Goal: Task Accomplishment & Management: Use online tool/utility

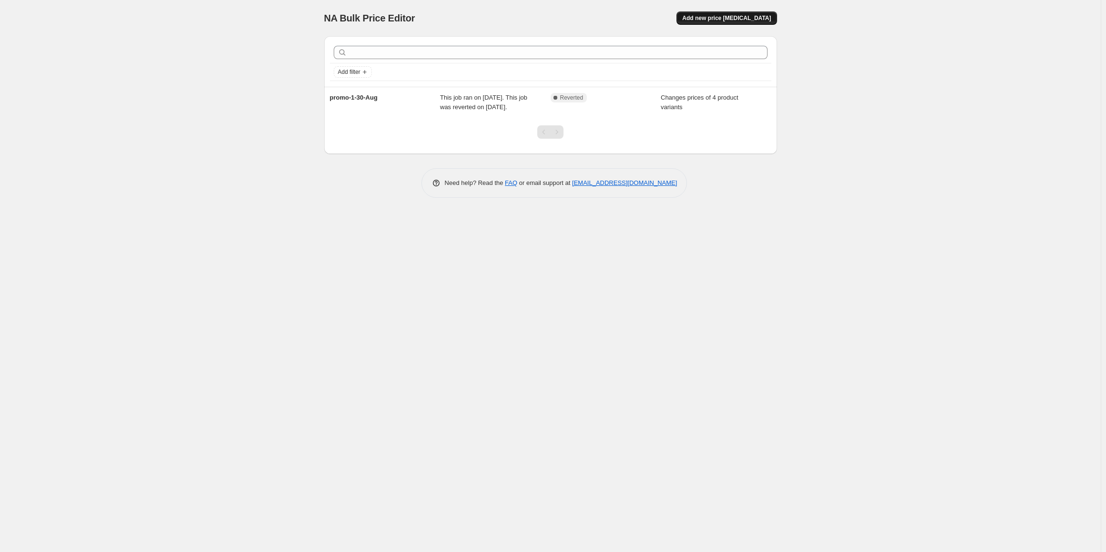
click at [727, 19] on span "Add new price [MEDICAL_DATA]" at bounding box center [726, 18] width 89 height 8
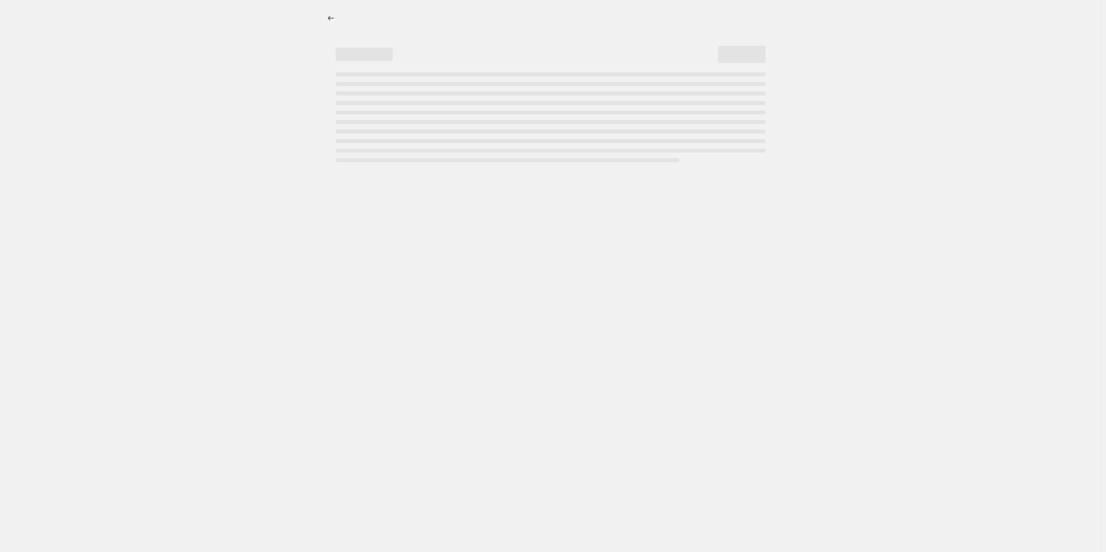
select select "percentage"
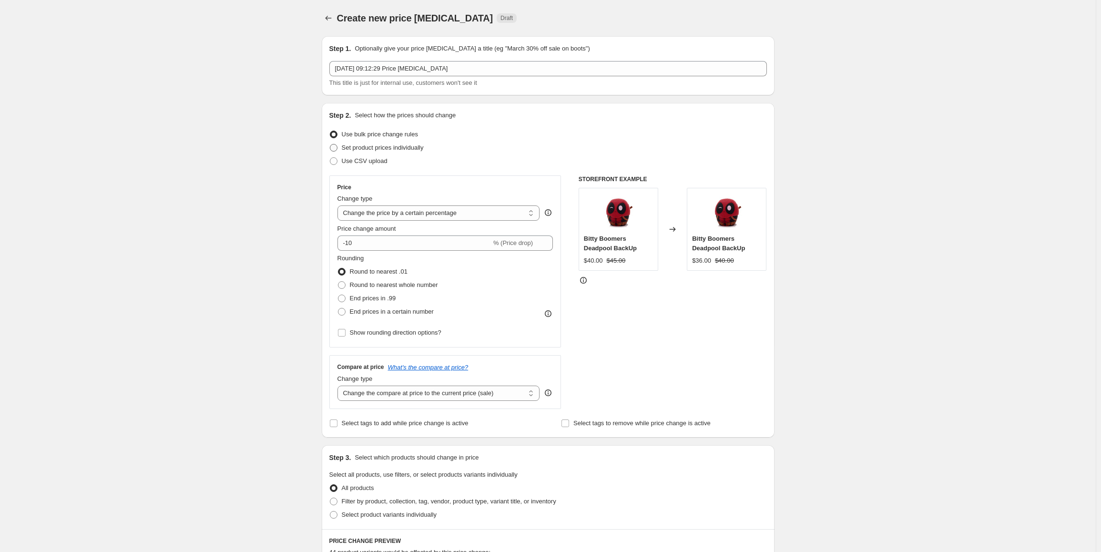
click at [381, 150] on span "Set product prices individually" at bounding box center [383, 147] width 82 height 7
click at [330, 144] on input "Set product prices individually" at bounding box center [330, 144] width 0 height 0
radio input "true"
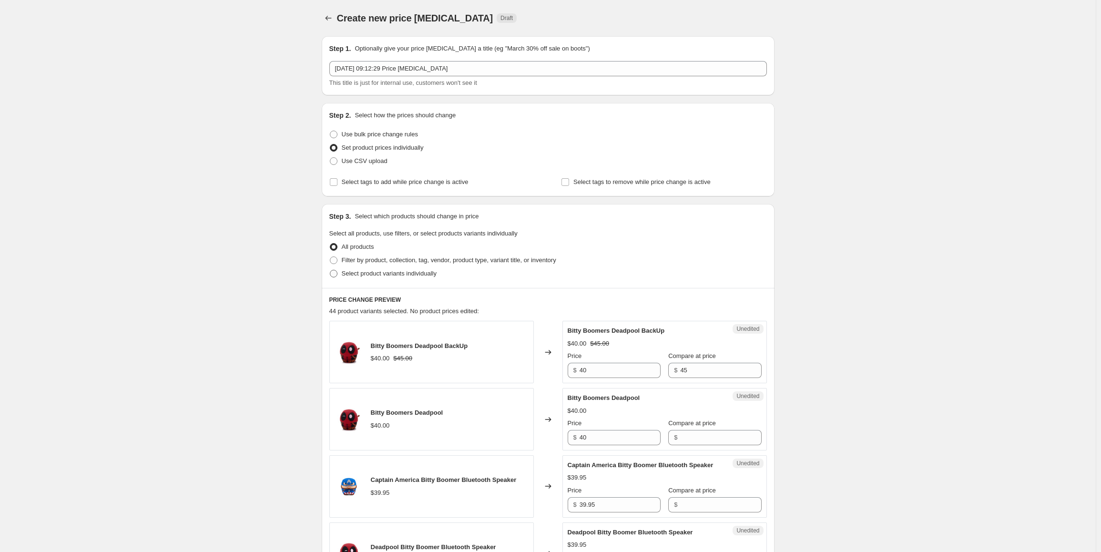
click at [373, 273] on span "Select product variants individually" at bounding box center [389, 273] width 95 height 7
click at [330, 270] on input "Select product variants individually" at bounding box center [330, 270] width 0 height 0
radio input "true"
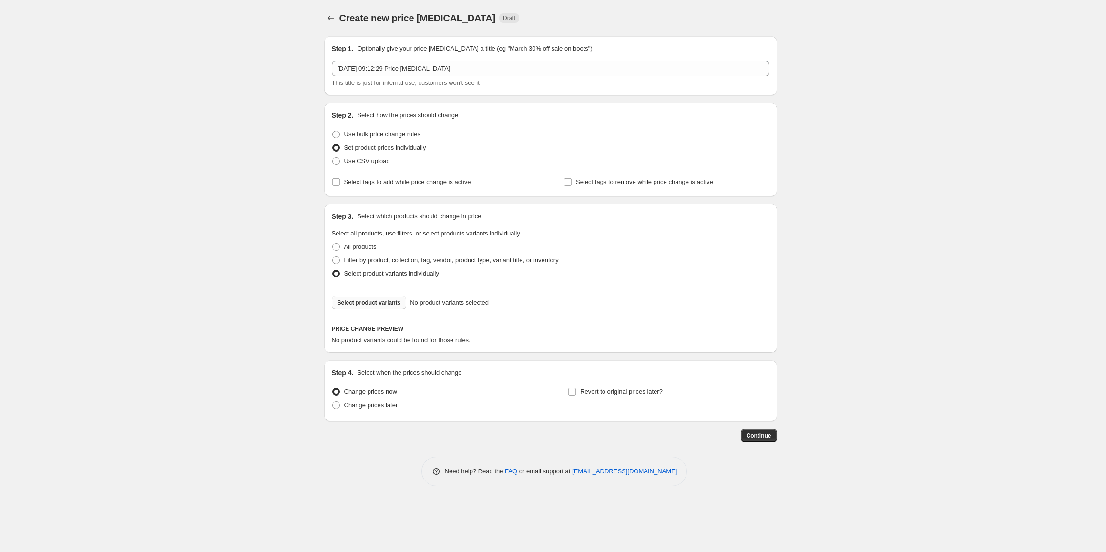
click at [365, 301] on span "Select product variants" at bounding box center [369, 303] width 63 height 8
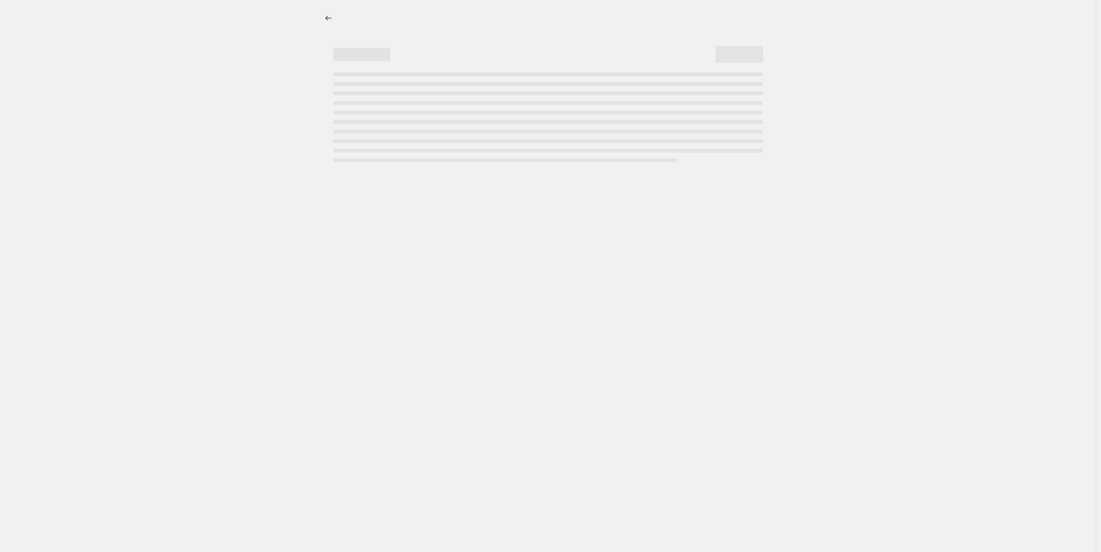
select select "percentage"
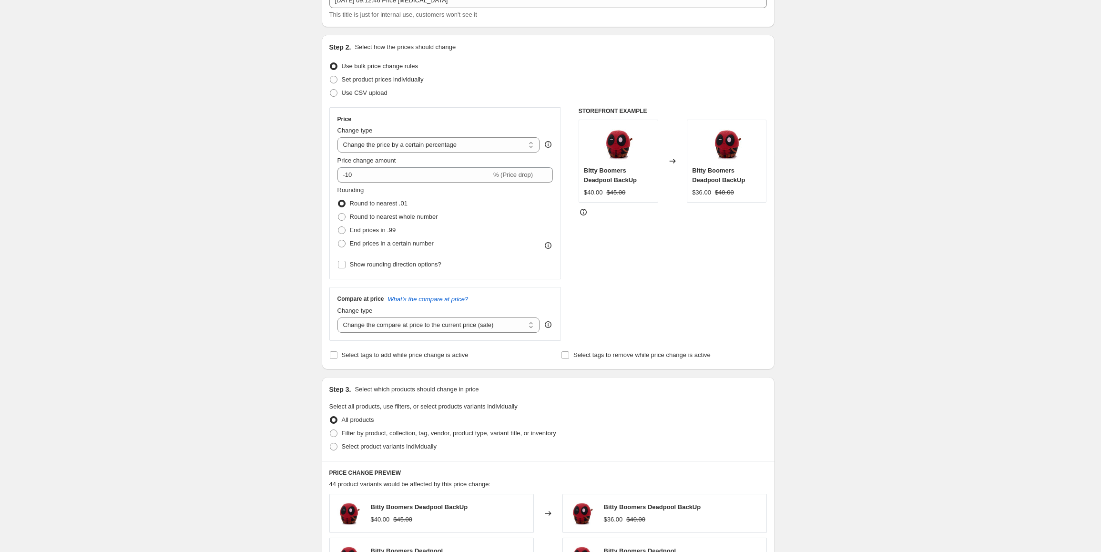
scroll to position [48, 0]
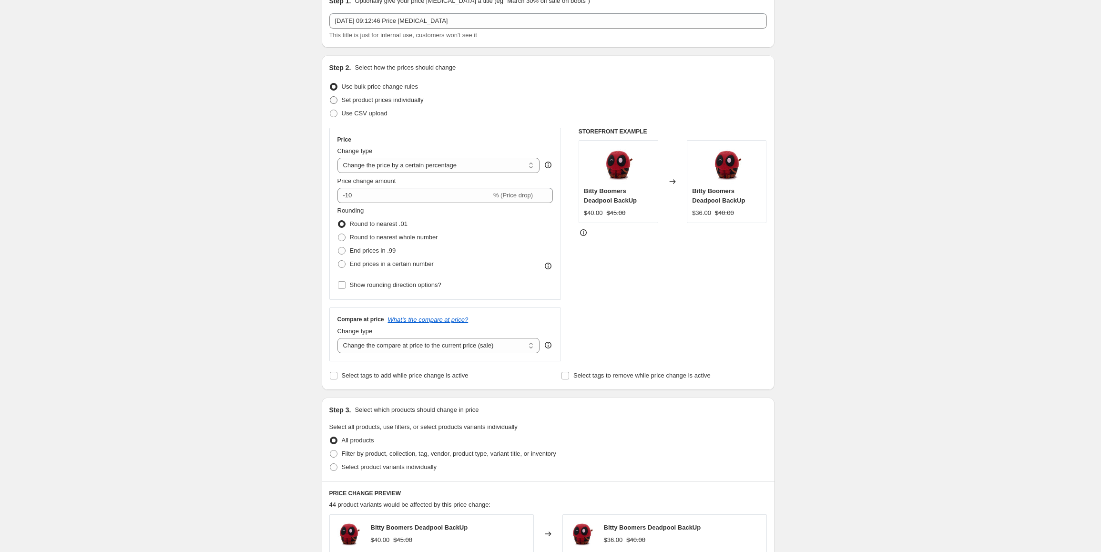
click at [373, 100] on span "Set product prices individually" at bounding box center [383, 99] width 82 height 7
click at [330, 97] on input "Set product prices individually" at bounding box center [330, 96] width 0 height 0
radio input "true"
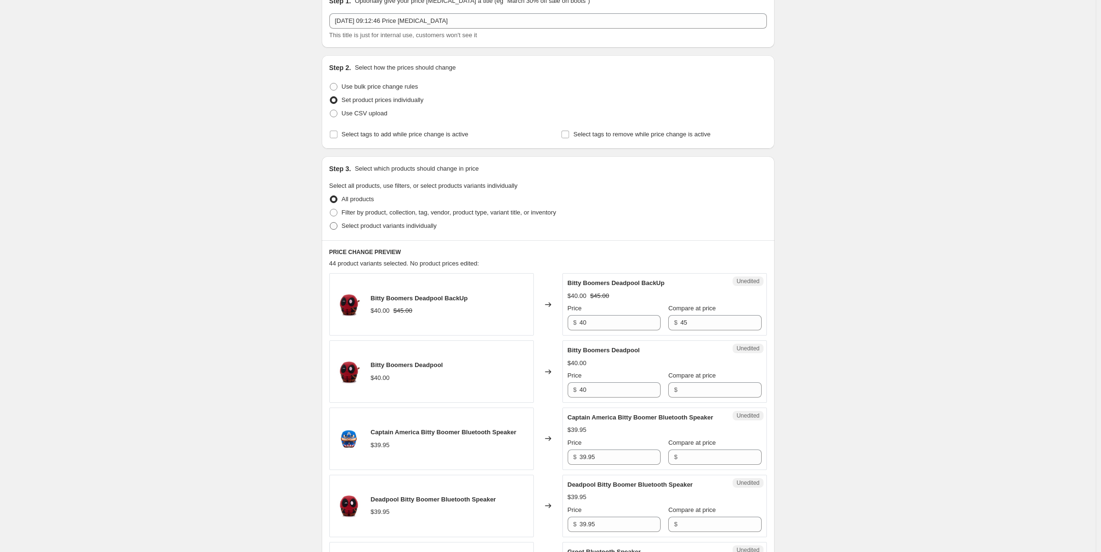
click at [387, 229] on span "Select product variants individually" at bounding box center [389, 225] width 95 height 7
click at [330, 223] on input "Select product variants individually" at bounding box center [330, 222] width 0 height 0
radio input "true"
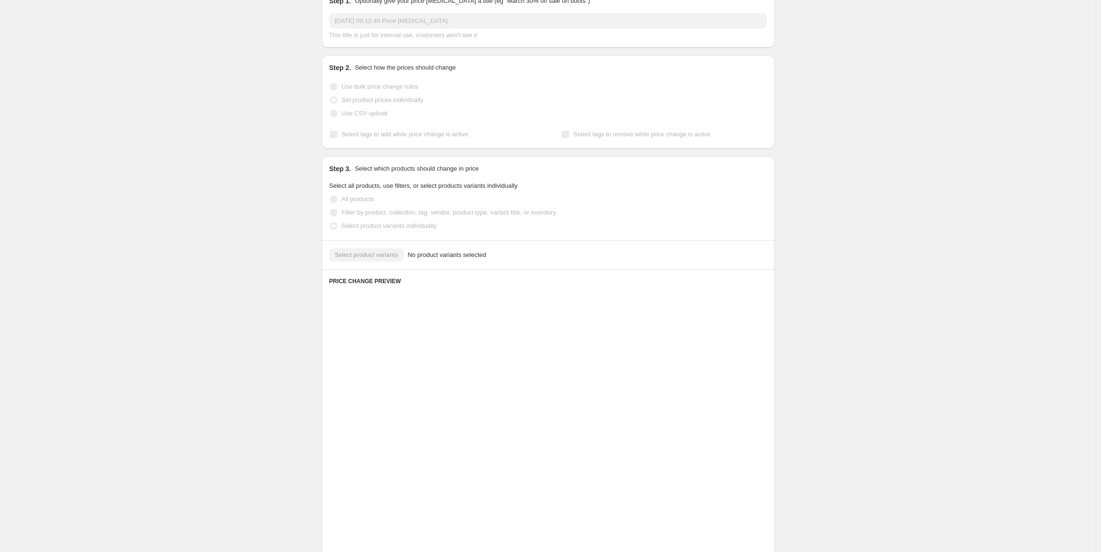
scroll to position [0, 0]
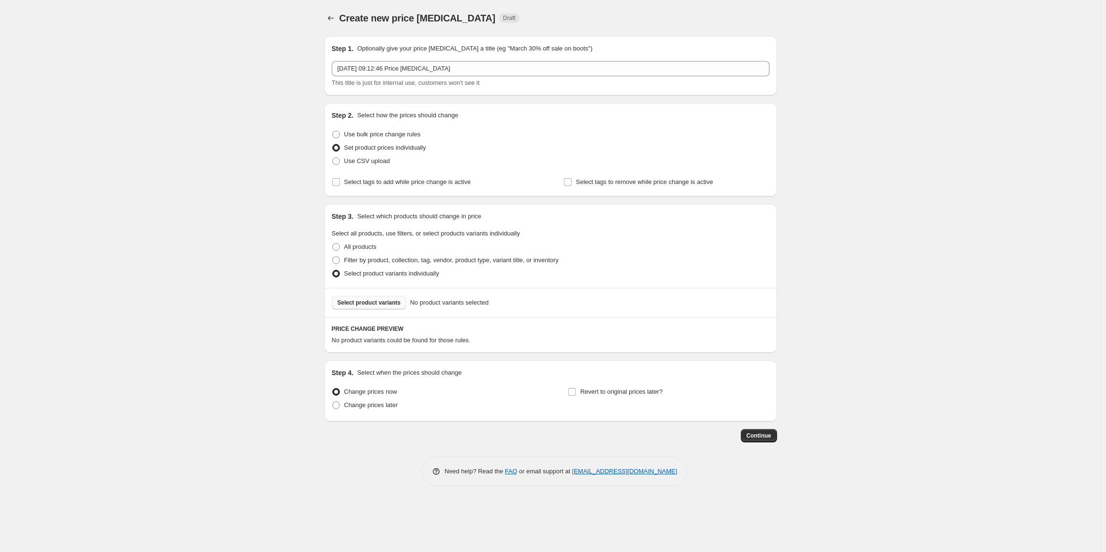
click at [385, 300] on span "Select product variants" at bounding box center [369, 303] width 63 height 8
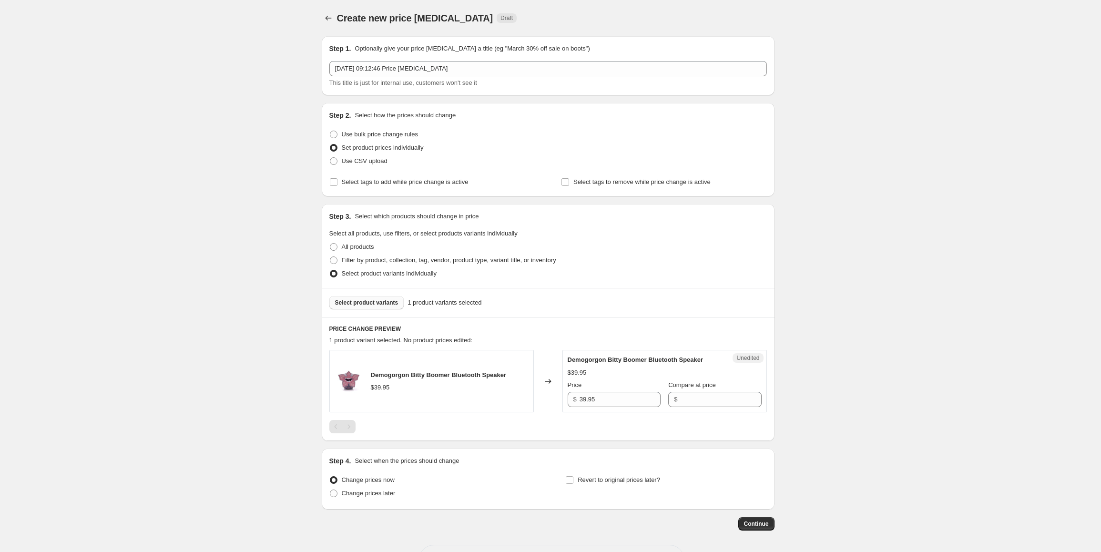
click at [377, 302] on span "Select product variants" at bounding box center [366, 303] width 63 height 8
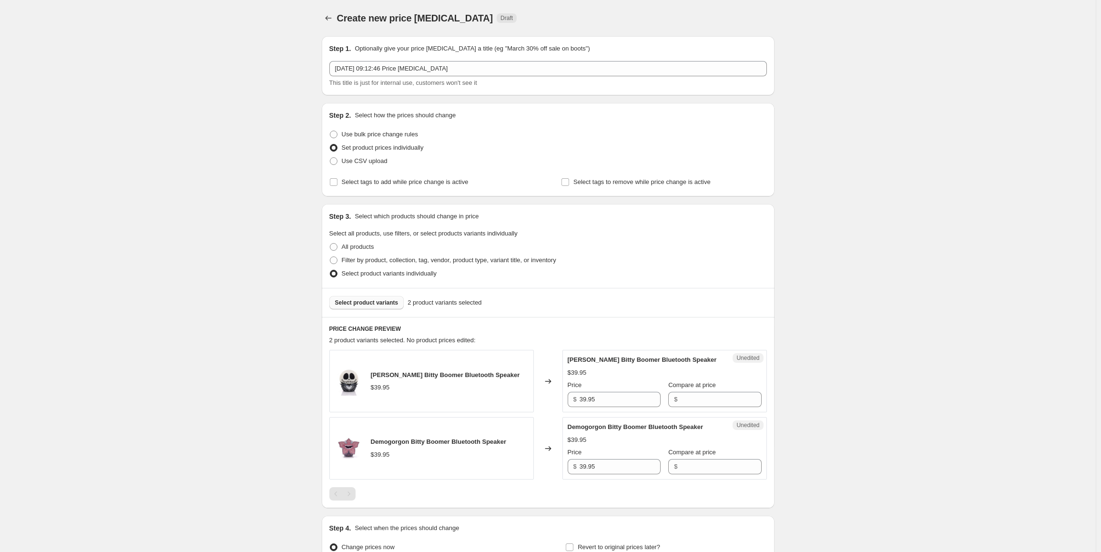
click at [381, 300] on span "Select product variants" at bounding box center [366, 303] width 63 height 8
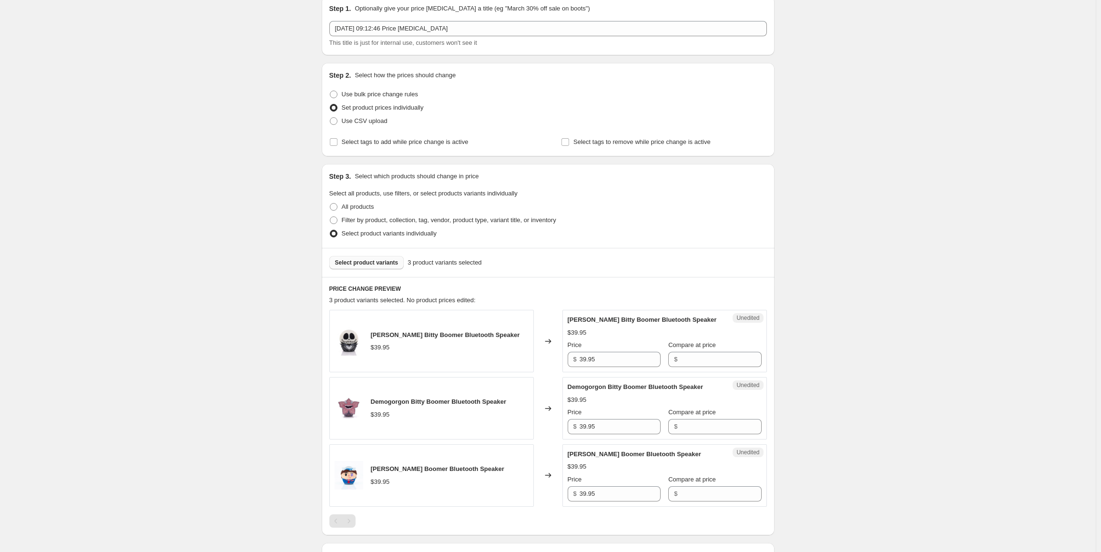
scroll to position [95, 0]
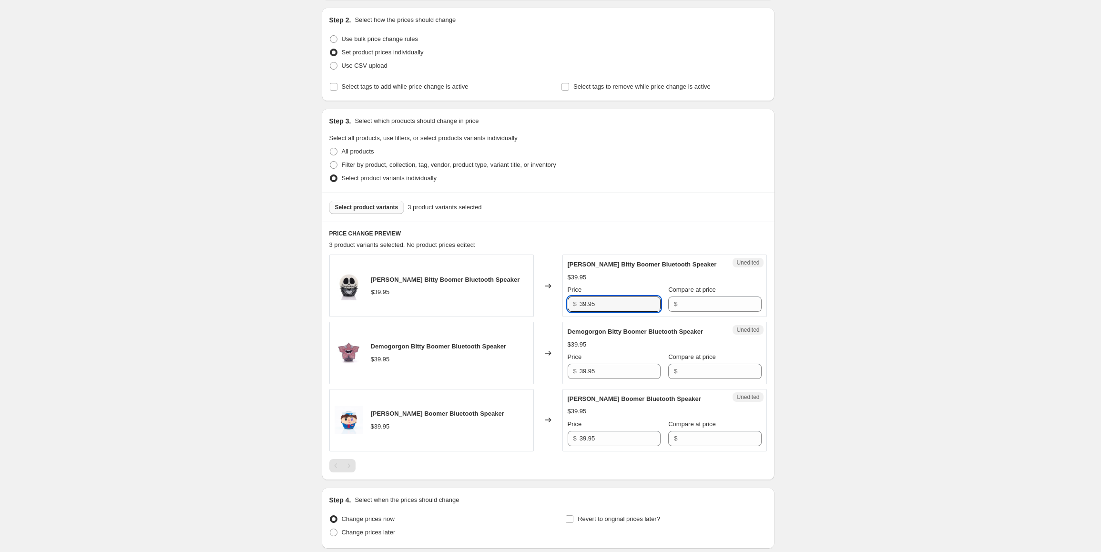
drag, startPoint x: 622, startPoint y: 314, endPoint x: 578, endPoint y: 316, distance: 43.4
click at [578, 312] on div "$ 39.95" at bounding box center [614, 304] width 93 height 15
click at [680, 307] on input "Compare at price" at bounding box center [720, 304] width 81 height 15
paste input "39.95"
type input "39.95"
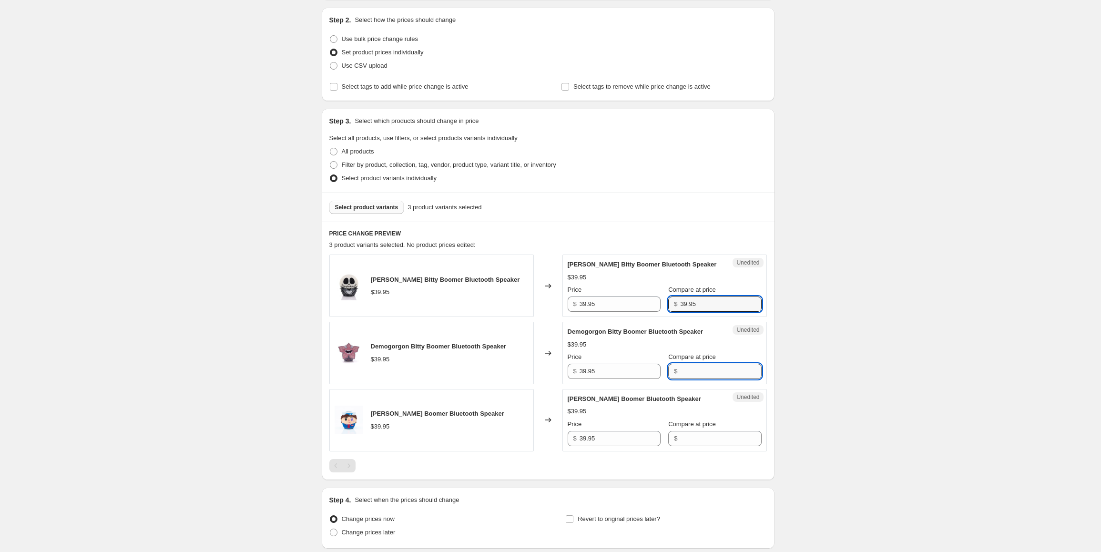
click at [693, 378] on input "Compare at price" at bounding box center [720, 371] width 81 height 15
paste input "39.95"
type input "39.95"
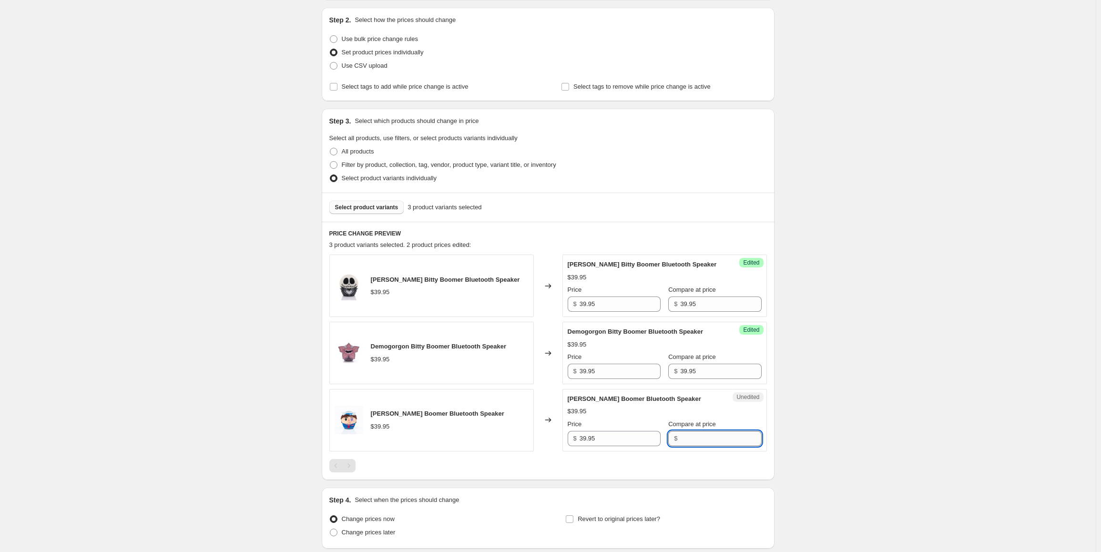
click at [694, 446] on input "Compare at price" at bounding box center [720, 438] width 81 height 15
paste input "39.95"
type input "39.95"
click at [617, 312] on input "39.95" at bounding box center [620, 304] width 81 height 15
paste input "1"
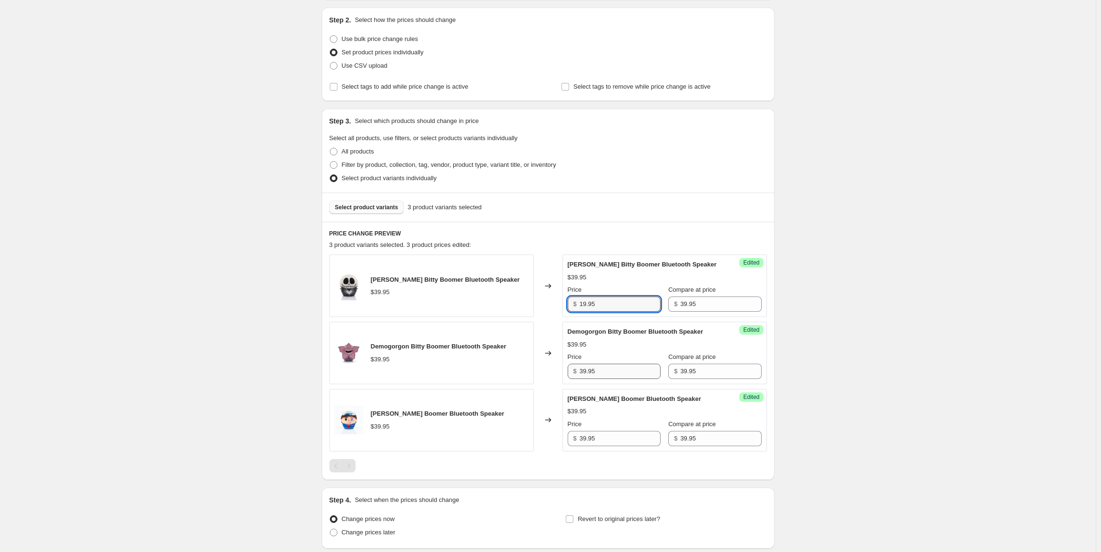
type input "19.95"
click at [610, 379] on input "39.95" at bounding box center [620, 371] width 81 height 15
paste input "1"
type input "19.95"
click at [611, 446] on input "39.95" at bounding box center [620, 438] width 81 height 15
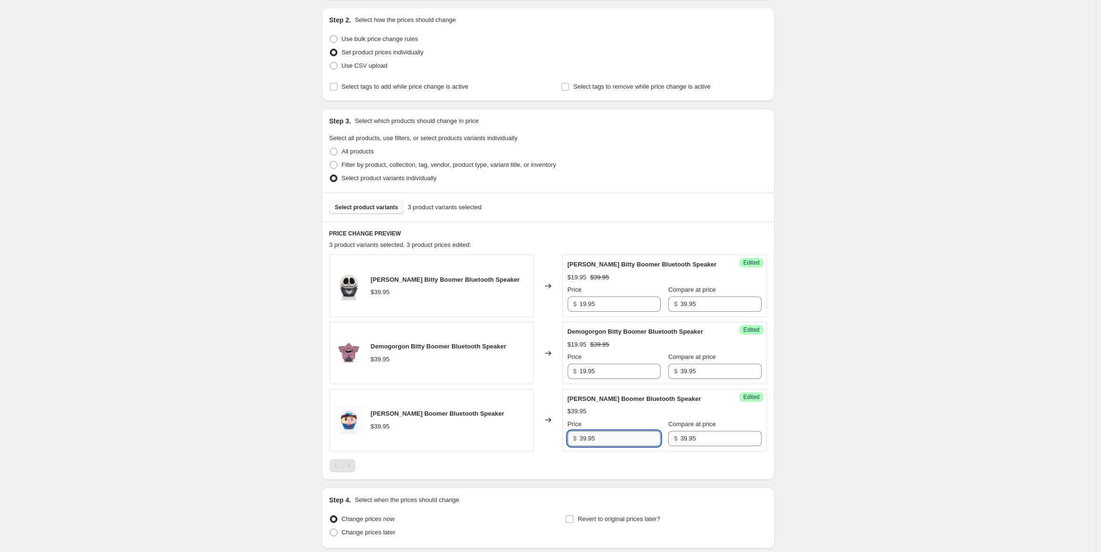
paste input "1"
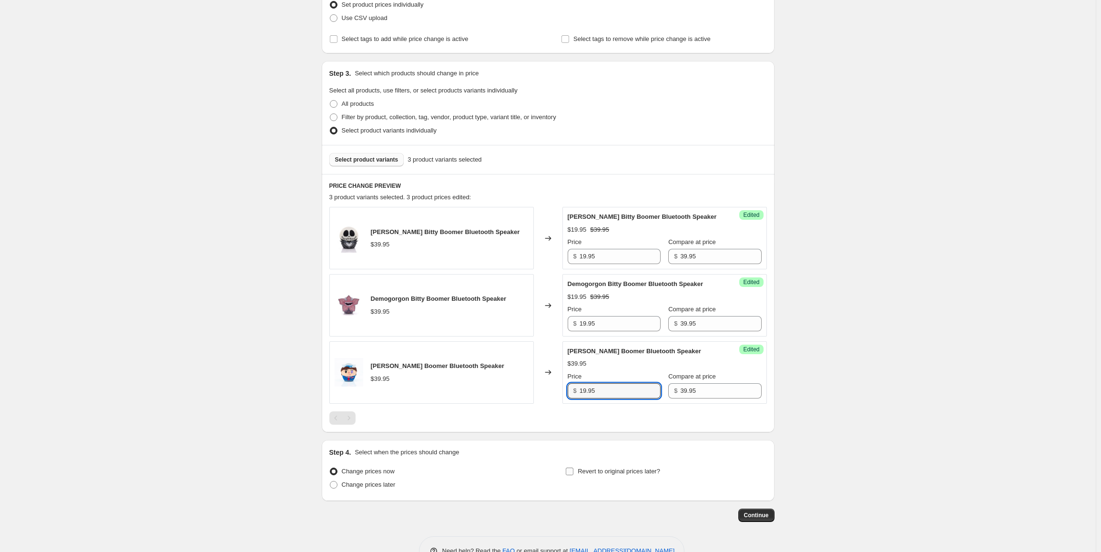
type input "19.95"
click at [573, 475] on input "Revert to original prices later?" at bounding box center [570, 472] width 8 height 8
checkbox input "true"
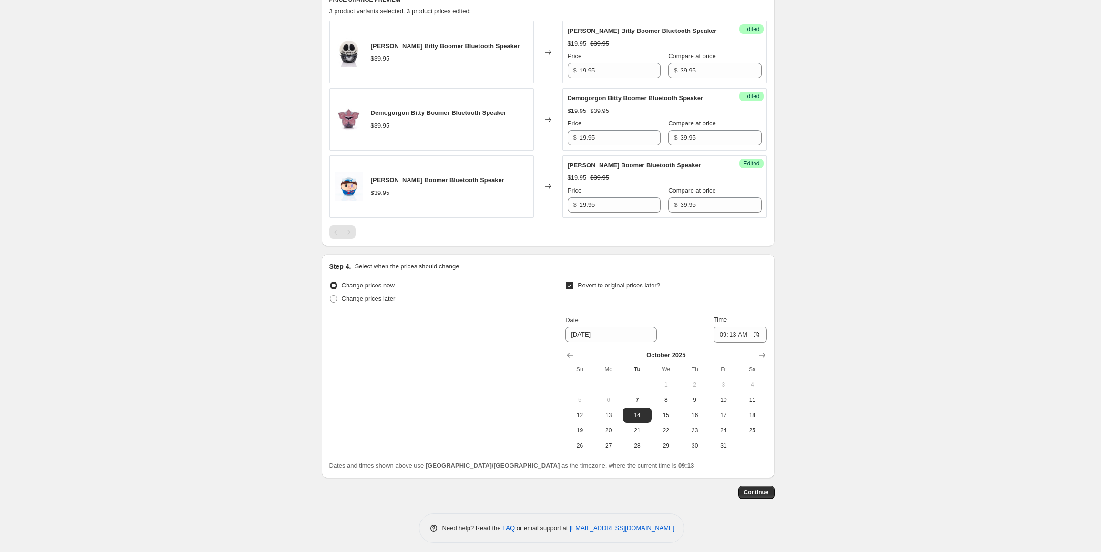
scroll to position [334, 0]
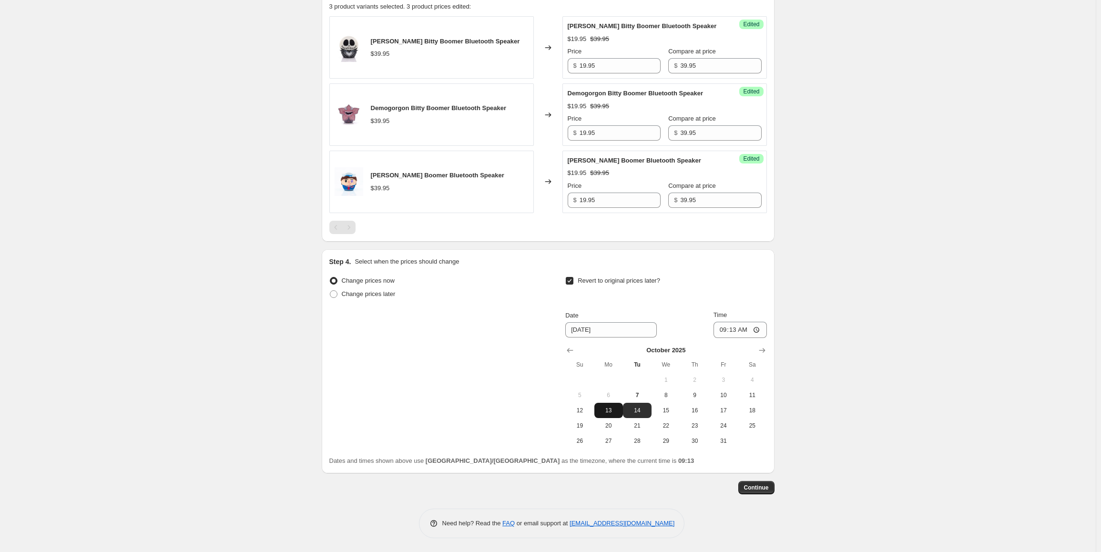
click at [614, 414] on span "13" at bounding box center [608, 411] width 21 height 8
type input "10/13/2025"
click at [723, 338] on input "09:13" at bounding box center [740, 330] width 53 height 16
type input "23:59"
click at [754, 491] on span "Continue" at bounding box center [756, 488] width 25 height 8
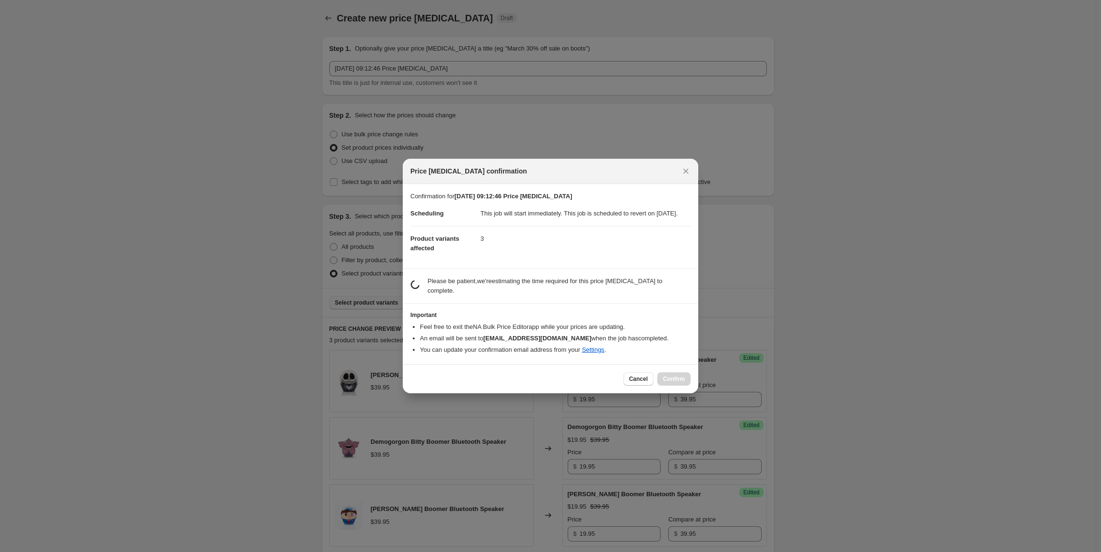
scroll to position [0, 0]
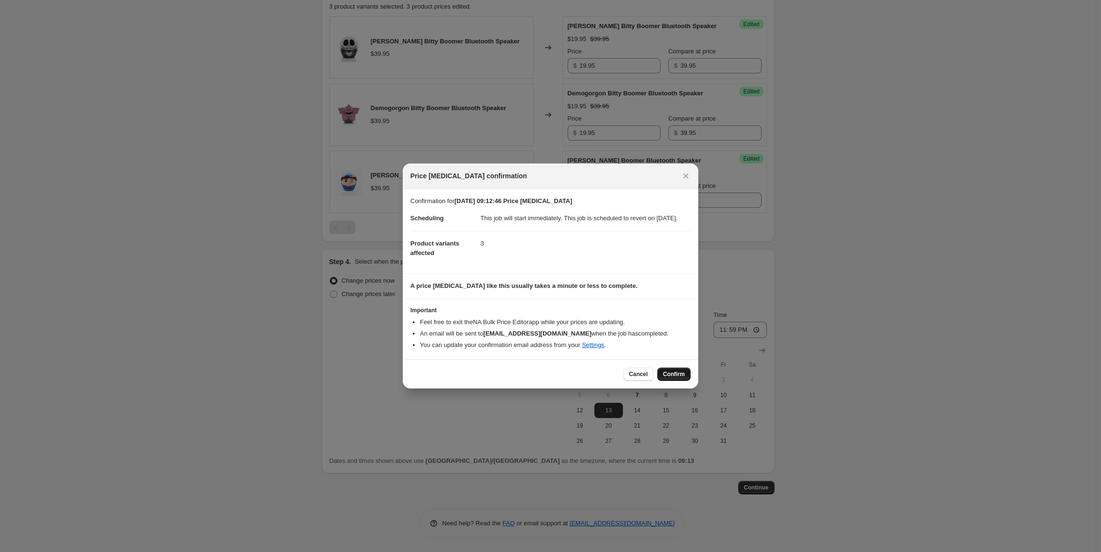
click at [679, 378] on span "Confirm" at bounding box center [674, 374] width 22 height 8
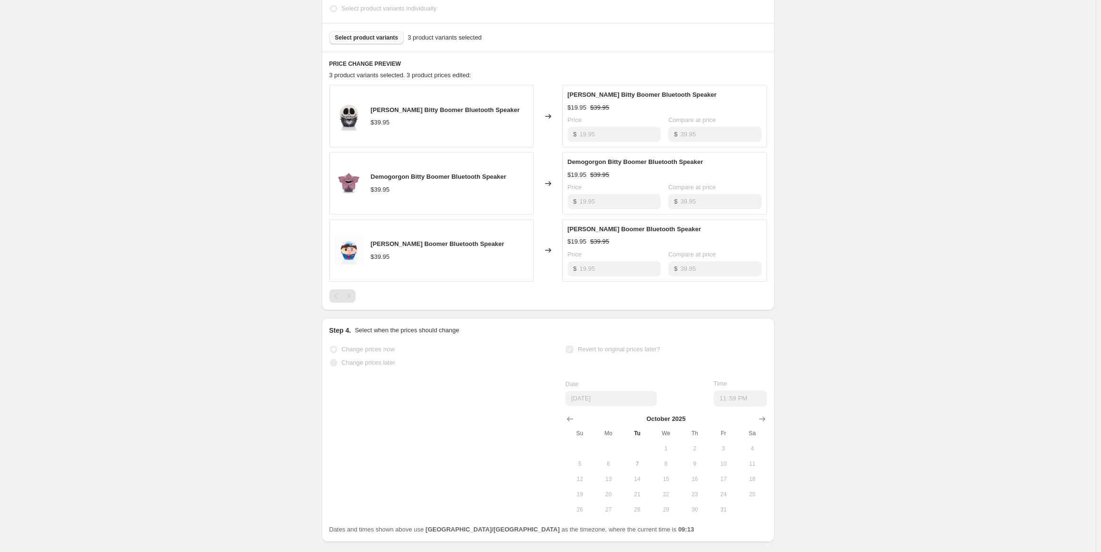
scroll to position [358, 0]
